Goal: Information Seeking & Learning: Learn about a topic

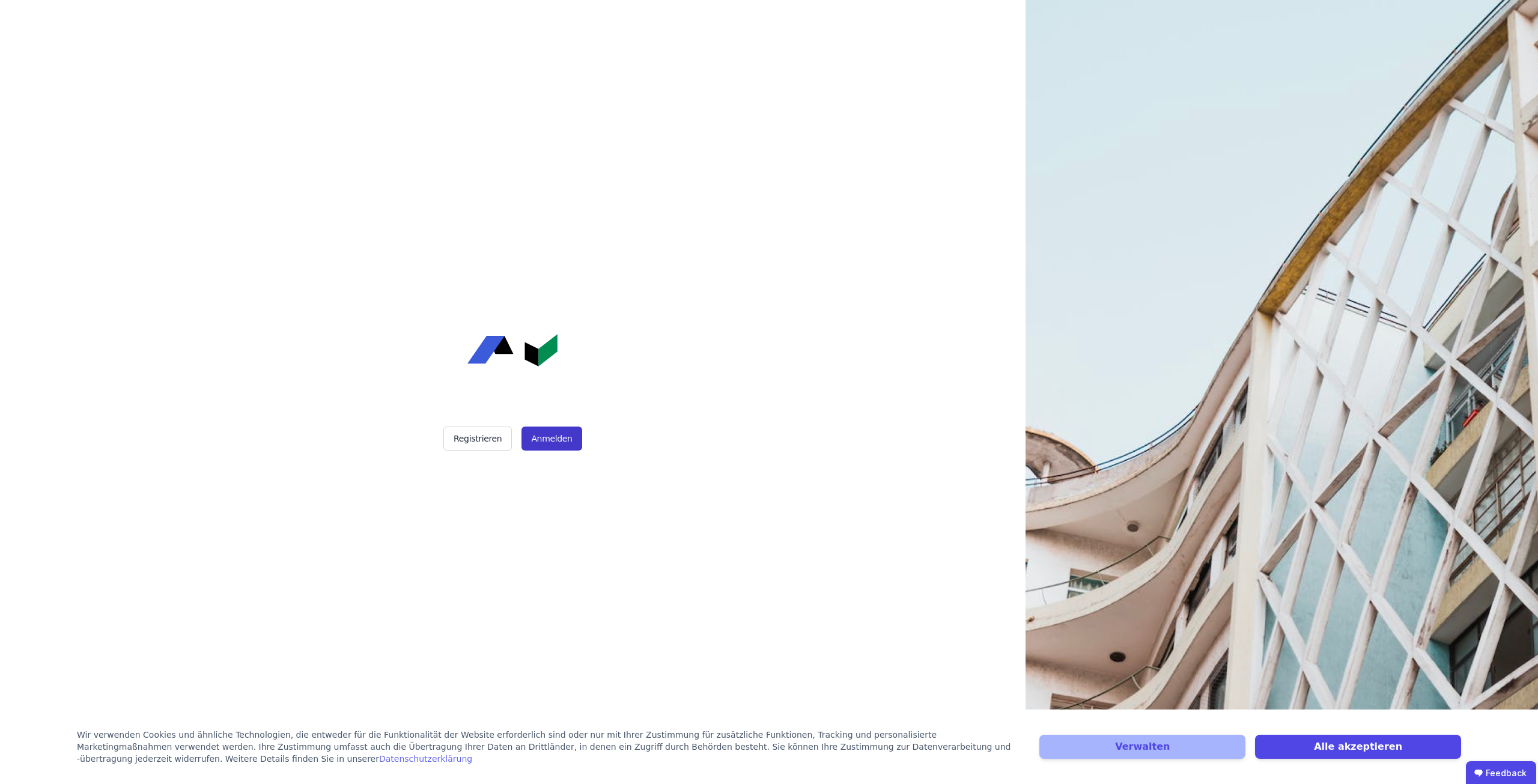
click at [553, 437] on button "Anmelden" at bounding box center [551, 438] width 60 height 24
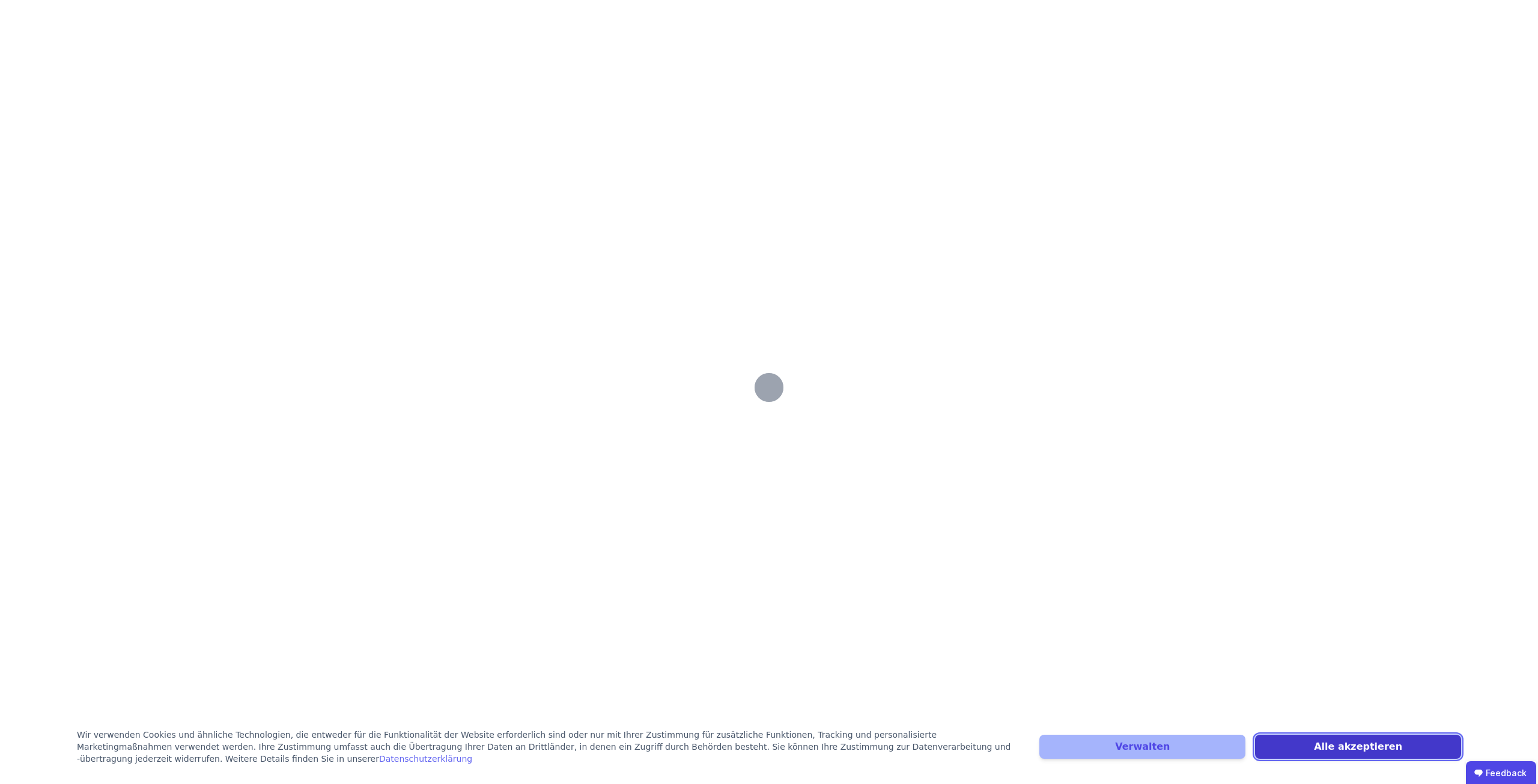
click at [1297, 747] on button "Alle akzeptieren" at bounding box center [1358, 746] width 206 height 24
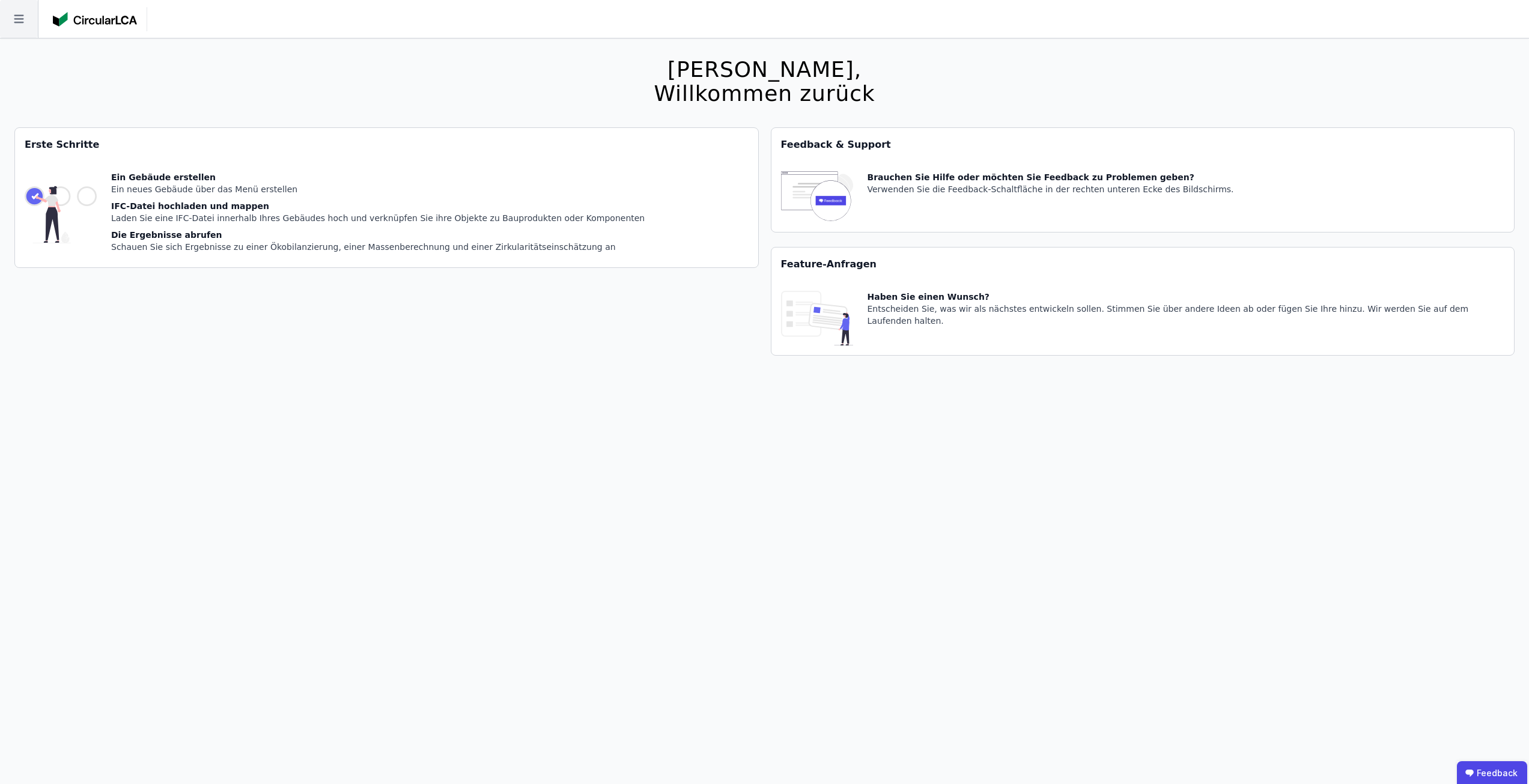
click at [25, 11] on icon at bounding box center [19, 19] width 38 height 38
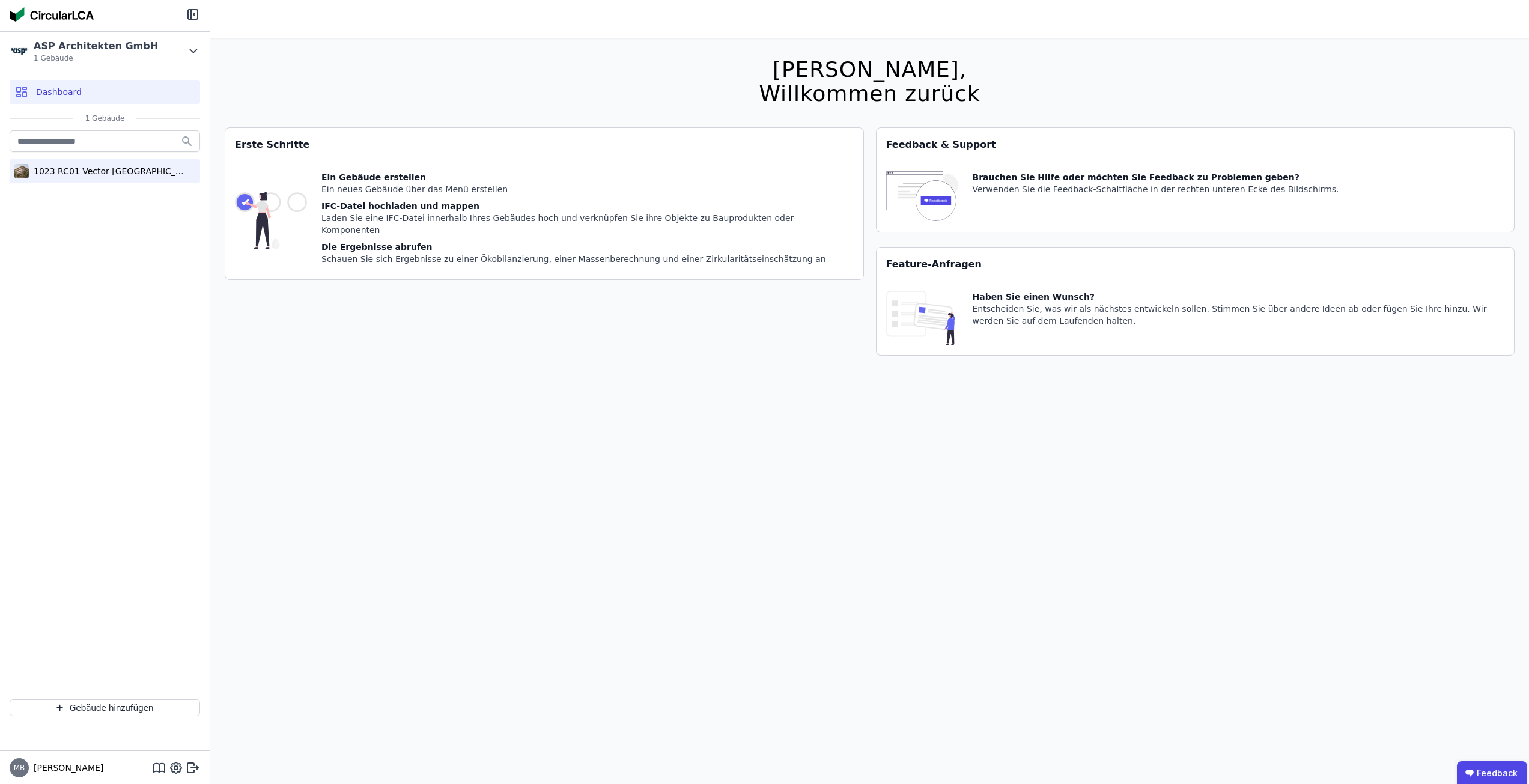
click at [90, 180] on div "1023 RC01 Vector [GEOGRAPHIC_DATA]" at bounding box center [105, 171] width 191 height 24
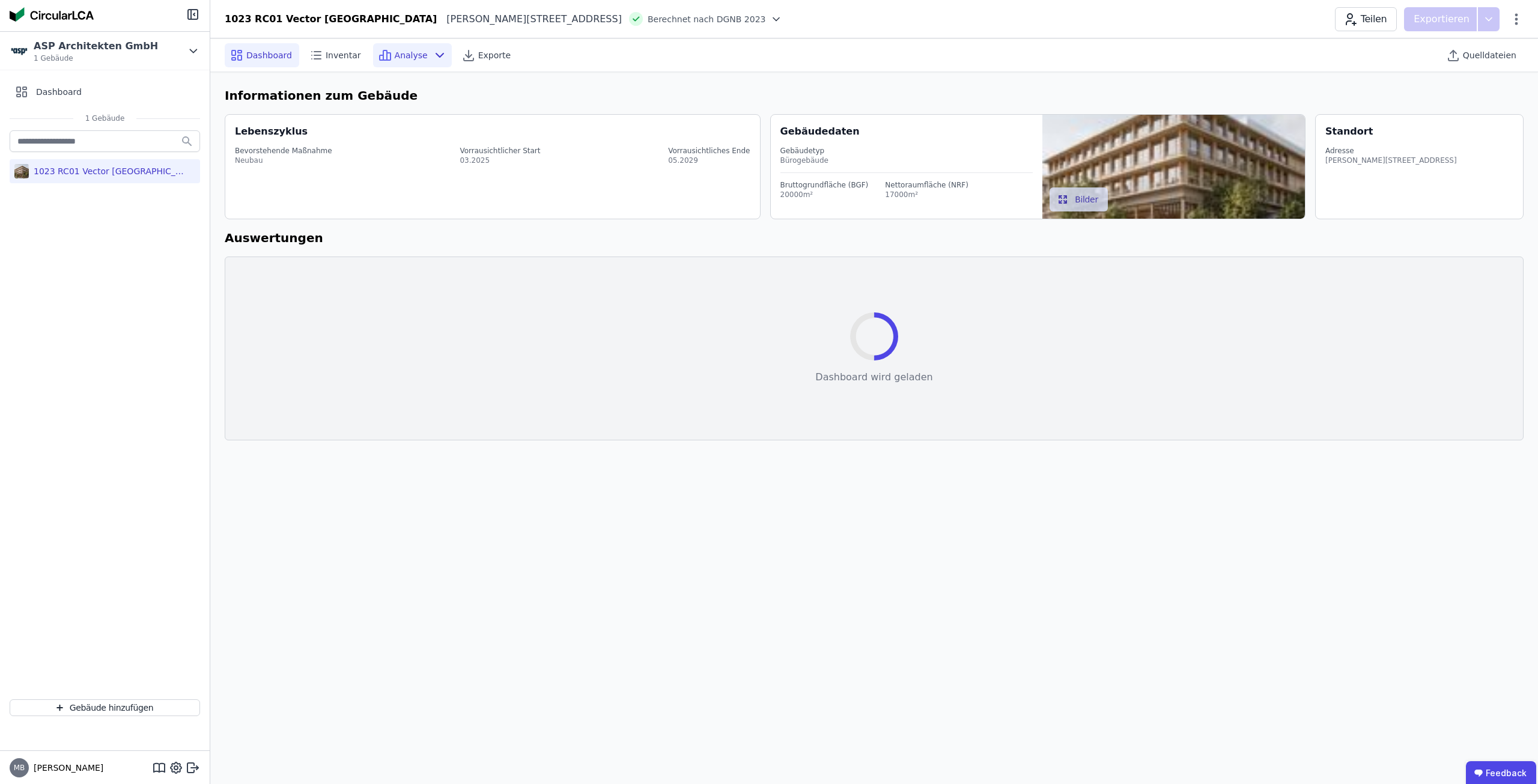
click at [395, 53] on span "Analyse" at bounding box center [411, 55] width 33 height 12
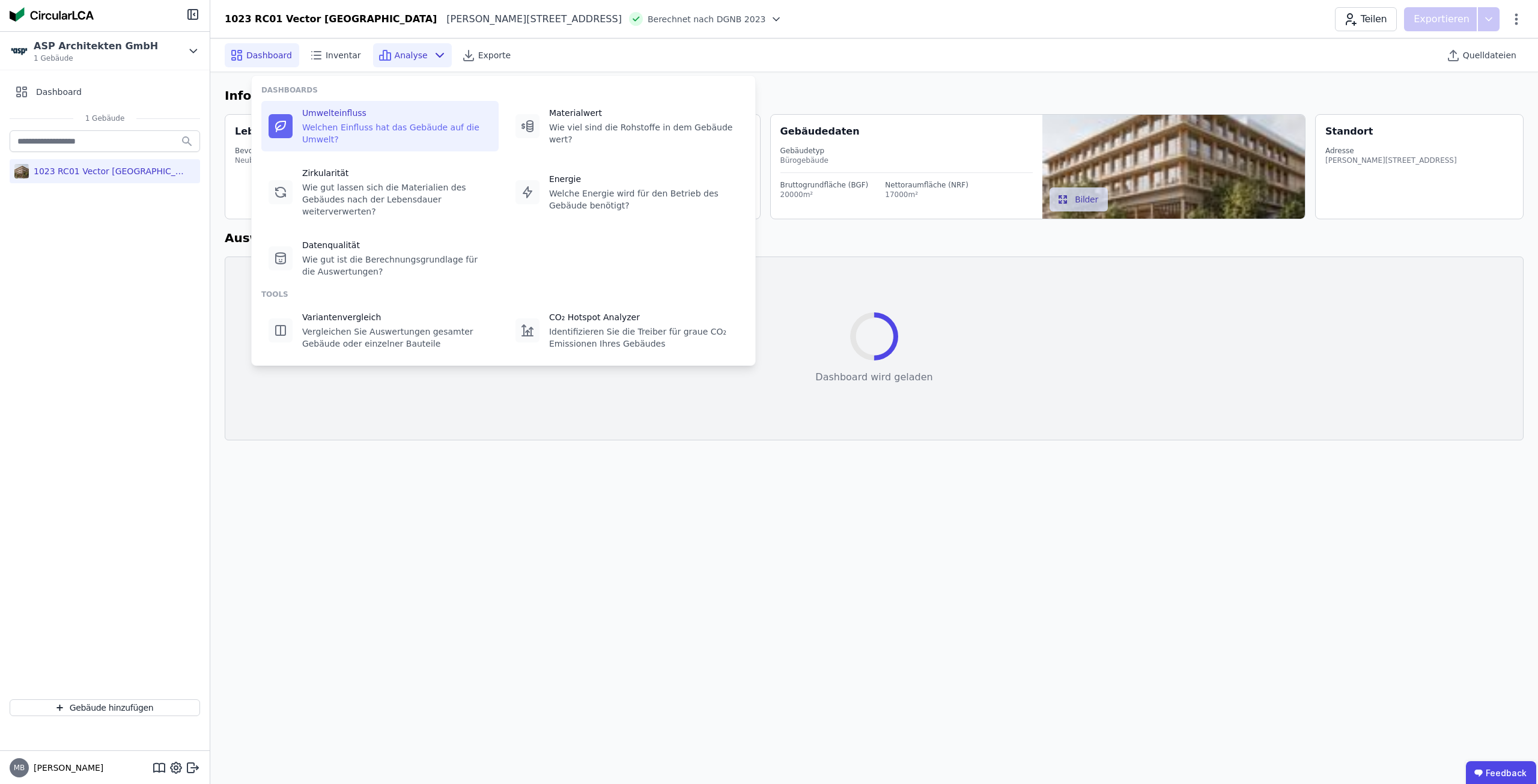
click at [365, 122] on div "Welchen Einfluss hat das Gebäude auf die Umwelt?" at bounding box center [397, 133] width 189 height 24
